Goal: Check status: Check status

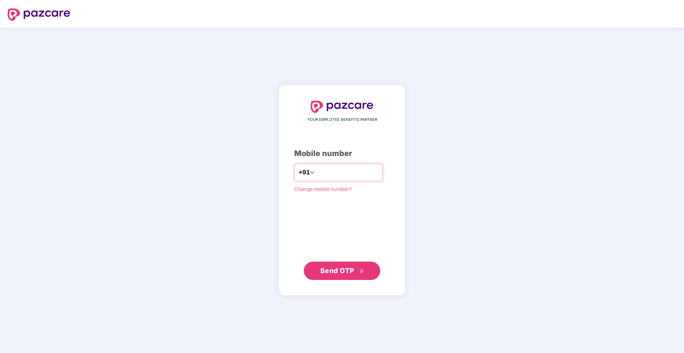
click at [342, 169] on input "number" at bounding box center [347, 172] width 63 height 12
type input "**********"
click at [343, 274] on span "Send OTP" at bounding box center [342, 270] width 44 height 11
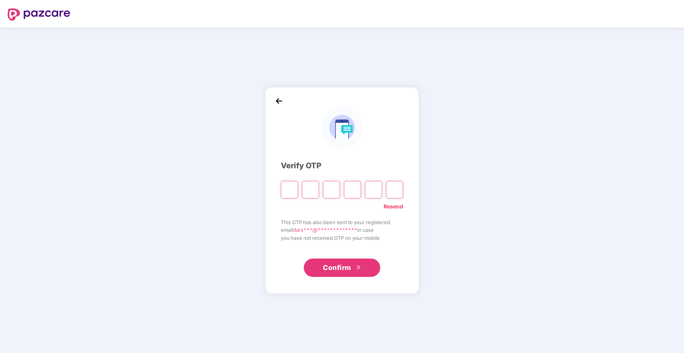
type input "*"
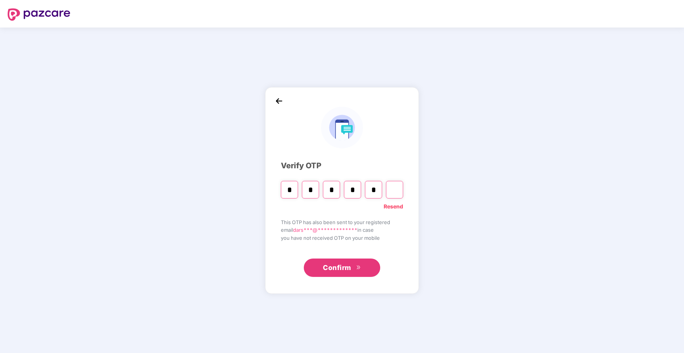
type input "*"
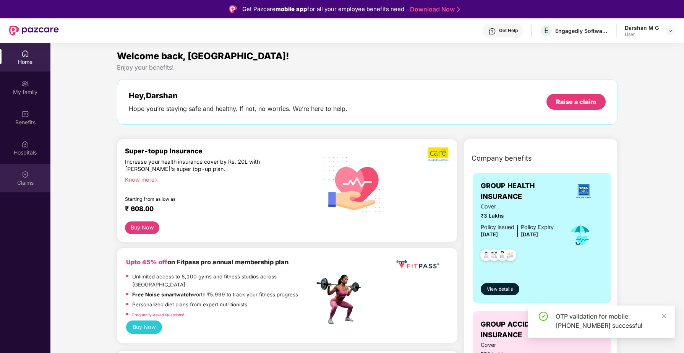
click at [25, 183] on div "Claims" at bounding box center [25, 183] width 50 height 8
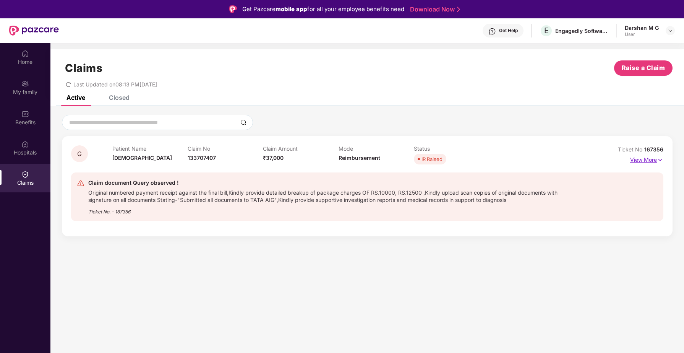
click at [653, 159] on p "View More" at bounding box center [646, 159] width 33 height 10
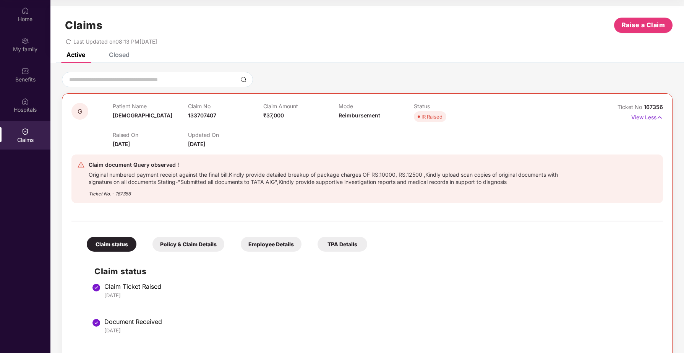
click at [113, 55] on div "Closed" at bounding box center [119, 55] width 21 height 8
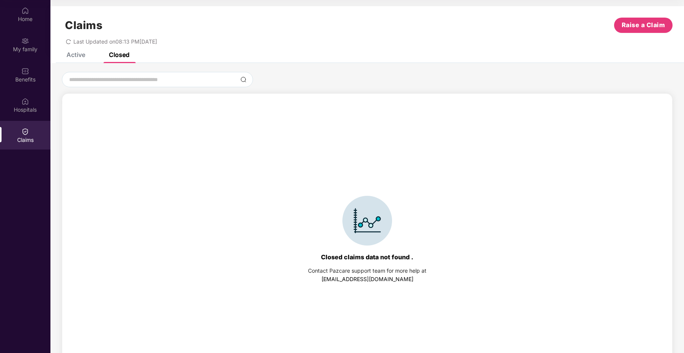
click at [81, 56] on div "Active" at bounding box center [75, 55] width 19 height 8
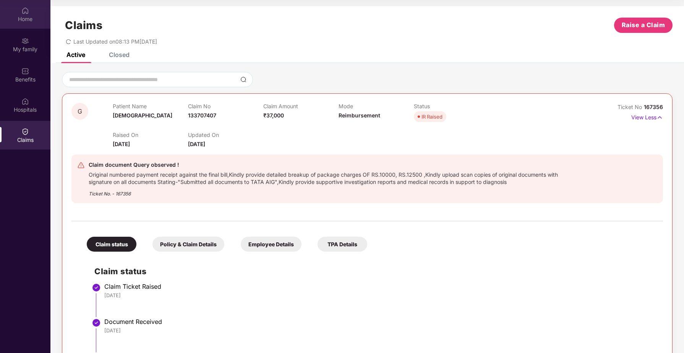
click at [26, 19] on div "Home" at bounding box center [25, 19] width 50 height 8
